Goal: Task Accomplishment & Management: Manage account settings

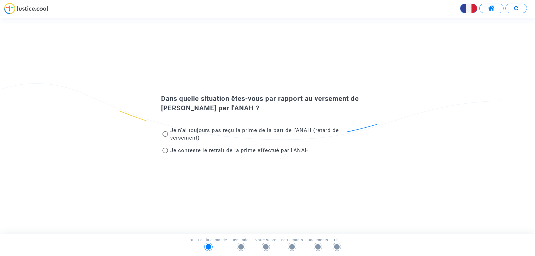
click at [40, 10] on img at bounding box center [26, 8] width 44 height 11
click at [488, 9] on span at bounding box center [491, 8] width 7 height 7
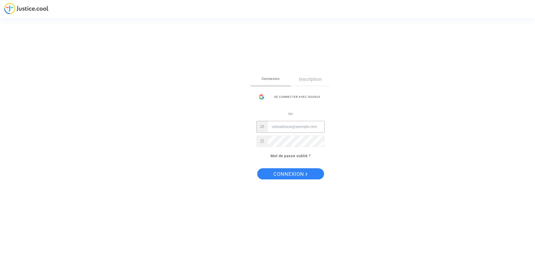
click at [291, 128] on input "Email" at bounding box center [296, 126] width 57 height 11
type input "jerome.beglet@free.fr"
click at [298, 175] on span "Connexion" at bounding box center [290, 174] width 34 height 12
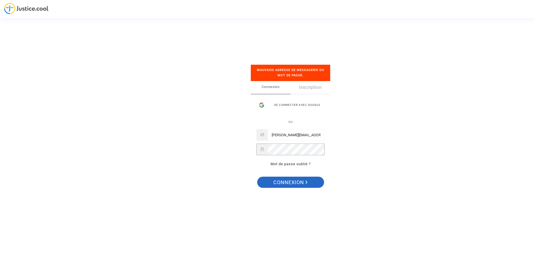
click at [287, 181] on span "Connexion" at bounding box center [290, 183] width 34 height 12
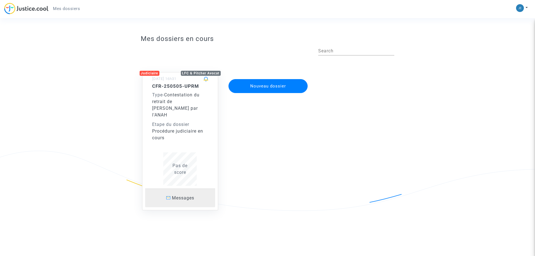
click at [186, 195] on span "Messages" at bounding box center [183, 197] width 22 height 5
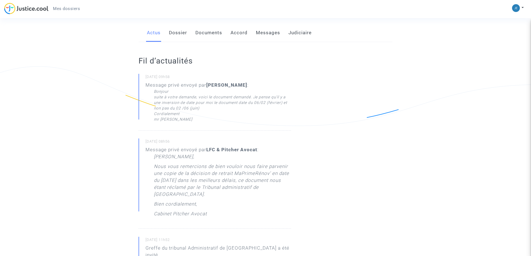
scroll to position [56, 0]
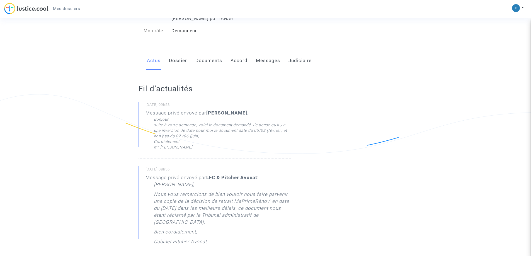
click at [174, 60] on link "Dossier" at bounding box center [178, 61] width 18 height 18
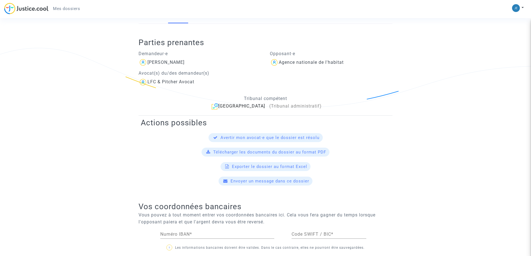
scroll to position [84, 0]
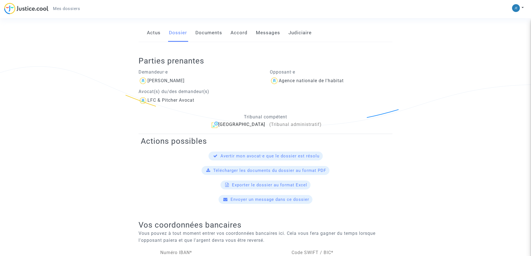
click at [205, 32] on link "Documents" at bounding box center [208, 33] width 27 height 18
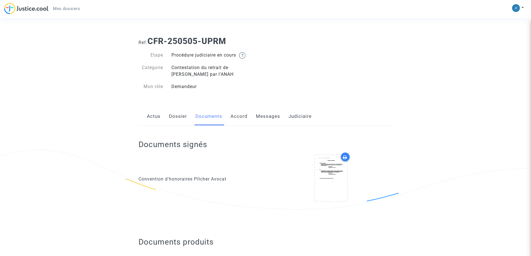
click at [239, 118] on link "Accord" at bounding box center [239, 116] width 17 height 18
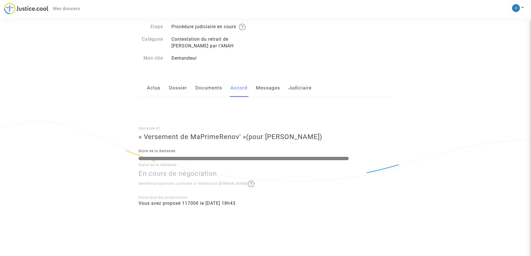
scroll to position [29, 0]
click at [269, 87] on link "Messages" at bounding box center [268, 87] width 24 height 18
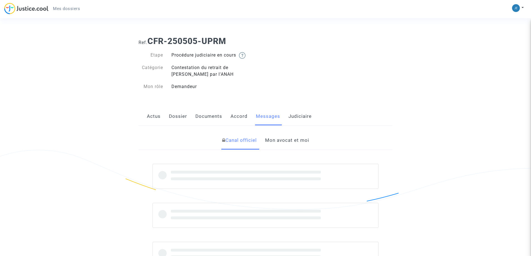
click at [303, 114] on link "Judiciaire" at bounding box center [299, 116] width 23 height 18
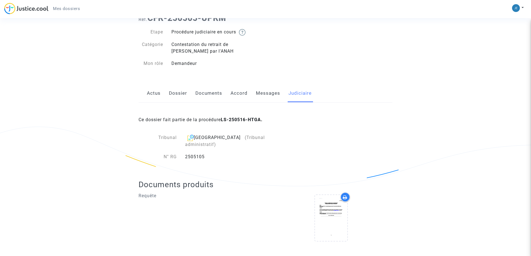
scroll to position [23, 0]
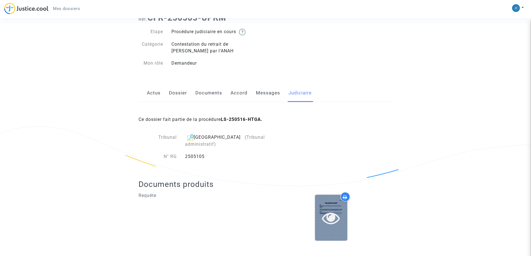
click at [333, 209] on icon at bounding box center [331, 218] width 18 height 18
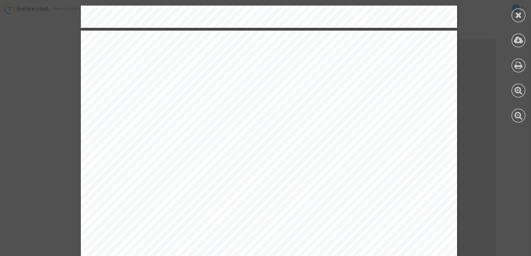
scroll to position [4376, 0]
